Goal: Transaction & Acquisition: Purchase product/service

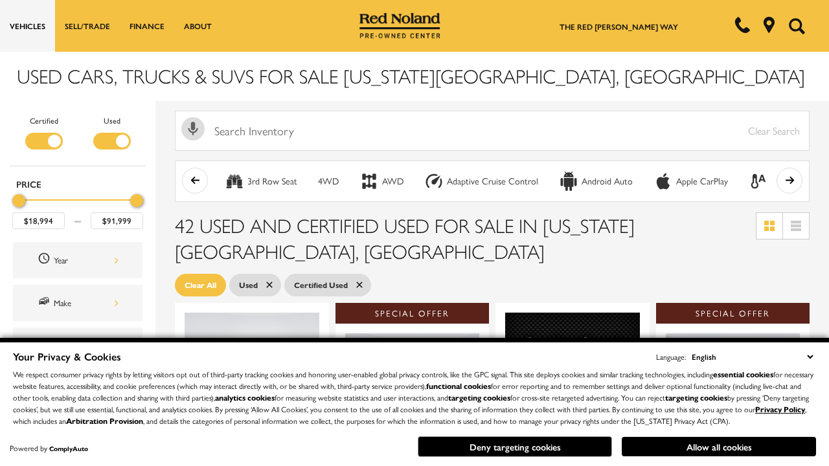
scroll to position [563, 0]
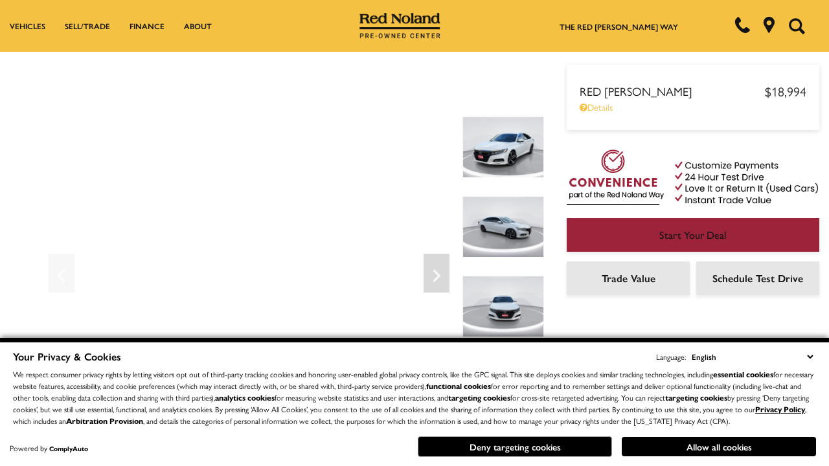
scroll to position [678, 0]
